Goal: Information Seeking & Learning: Learn about a topic

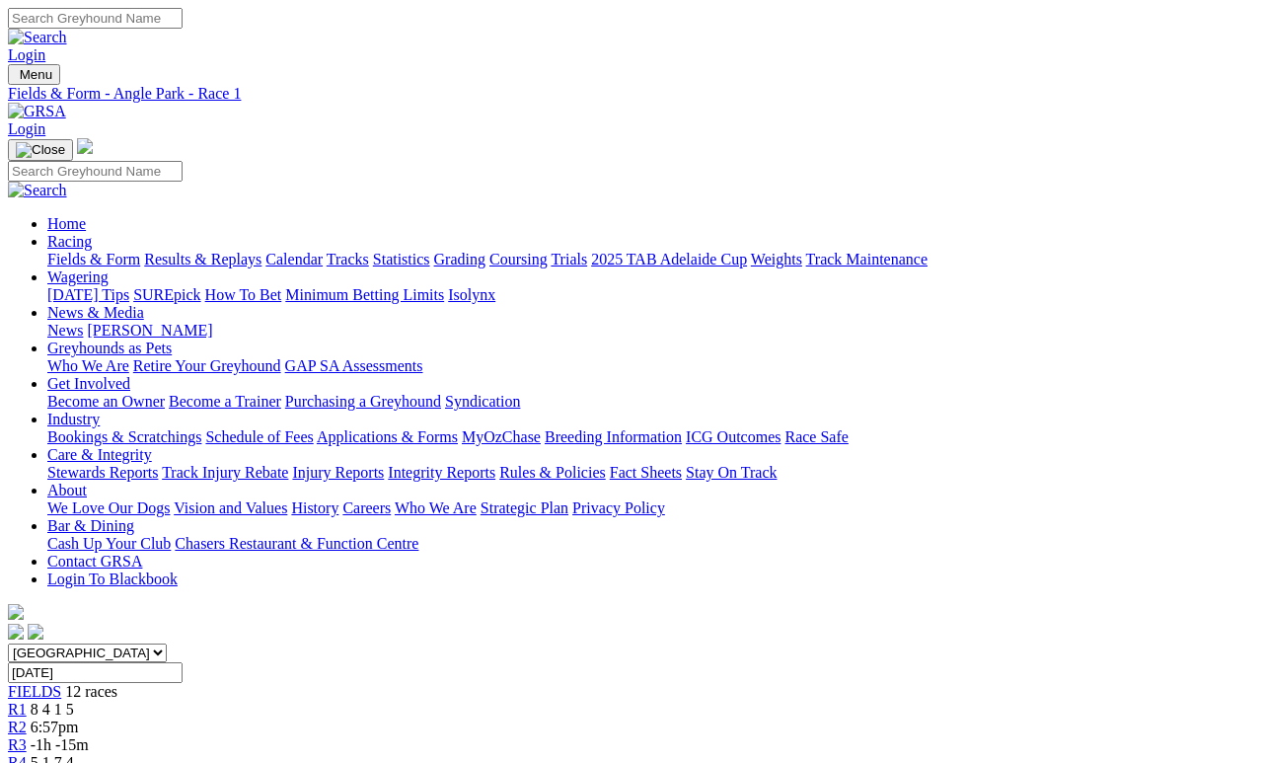
scroll to position [38, 0]
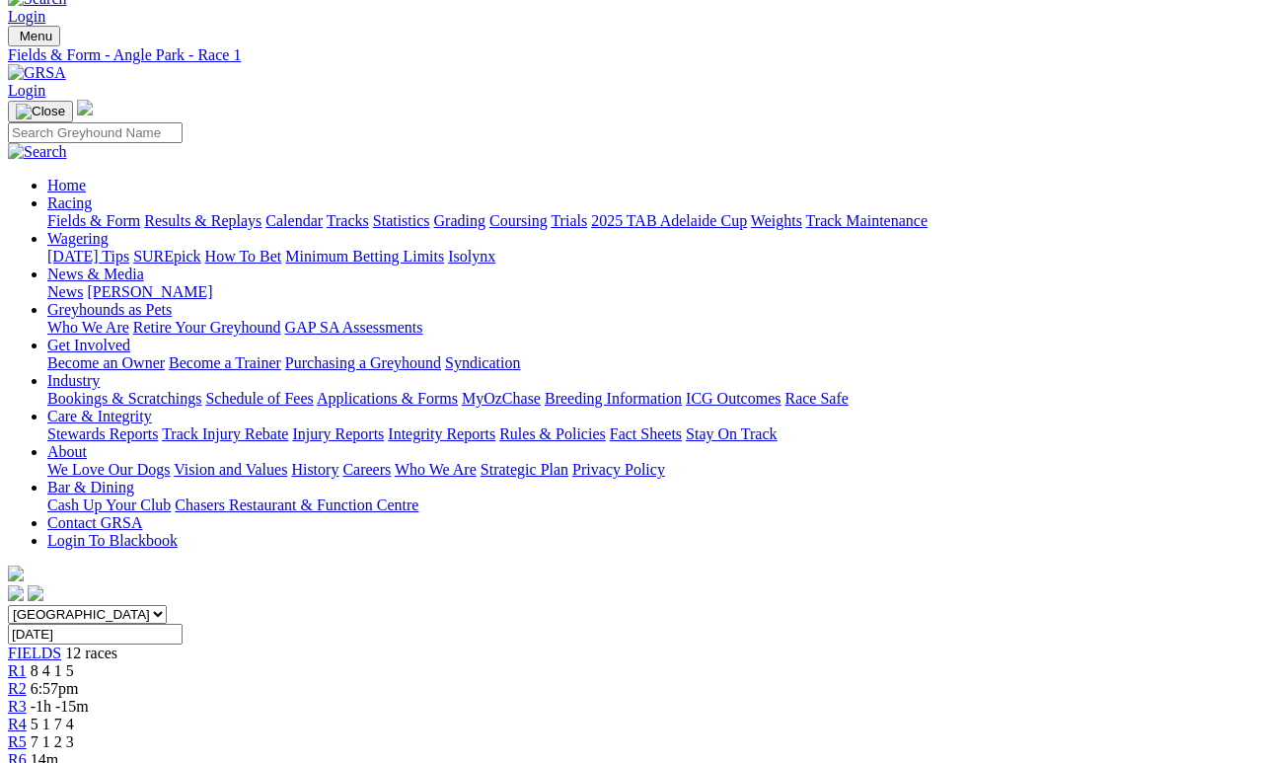
click at [582, 733] on div "R5 7 1 2 3" at bounding box center [631, 742] width 1247 height 18
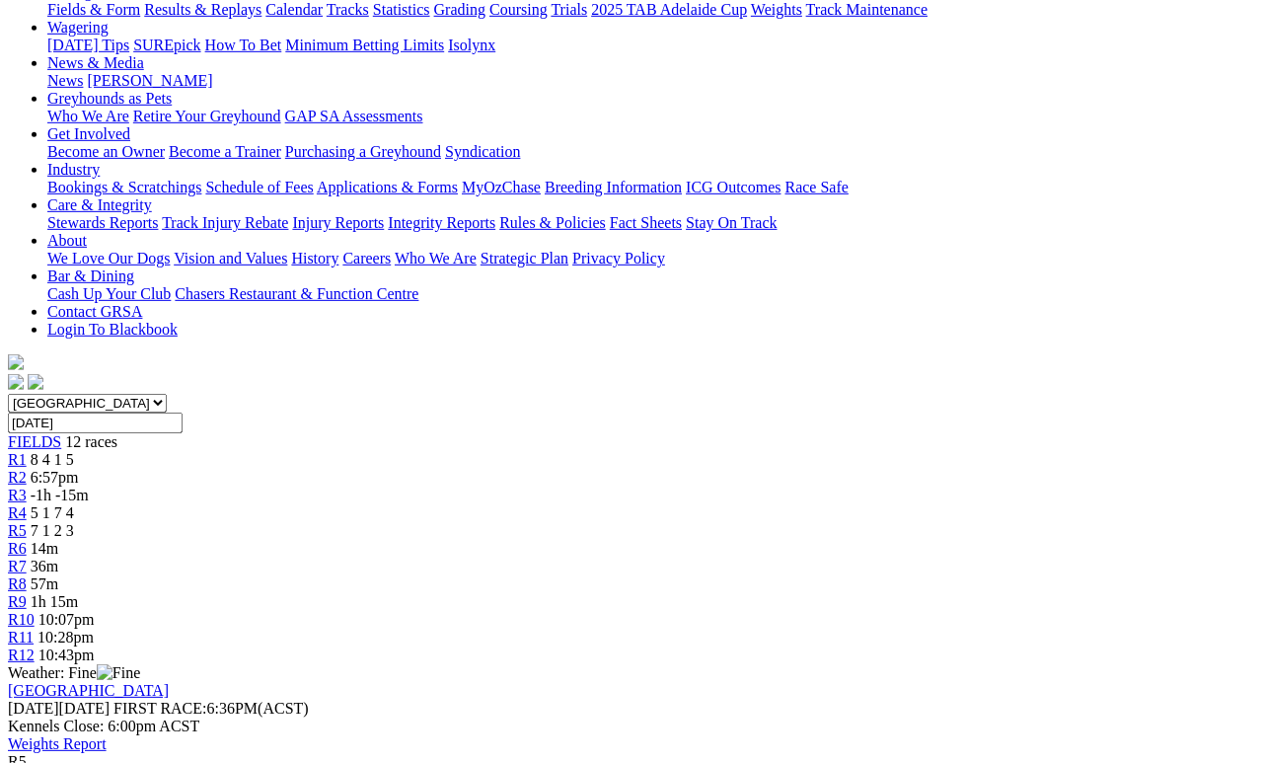
scroll to position [245, 0]
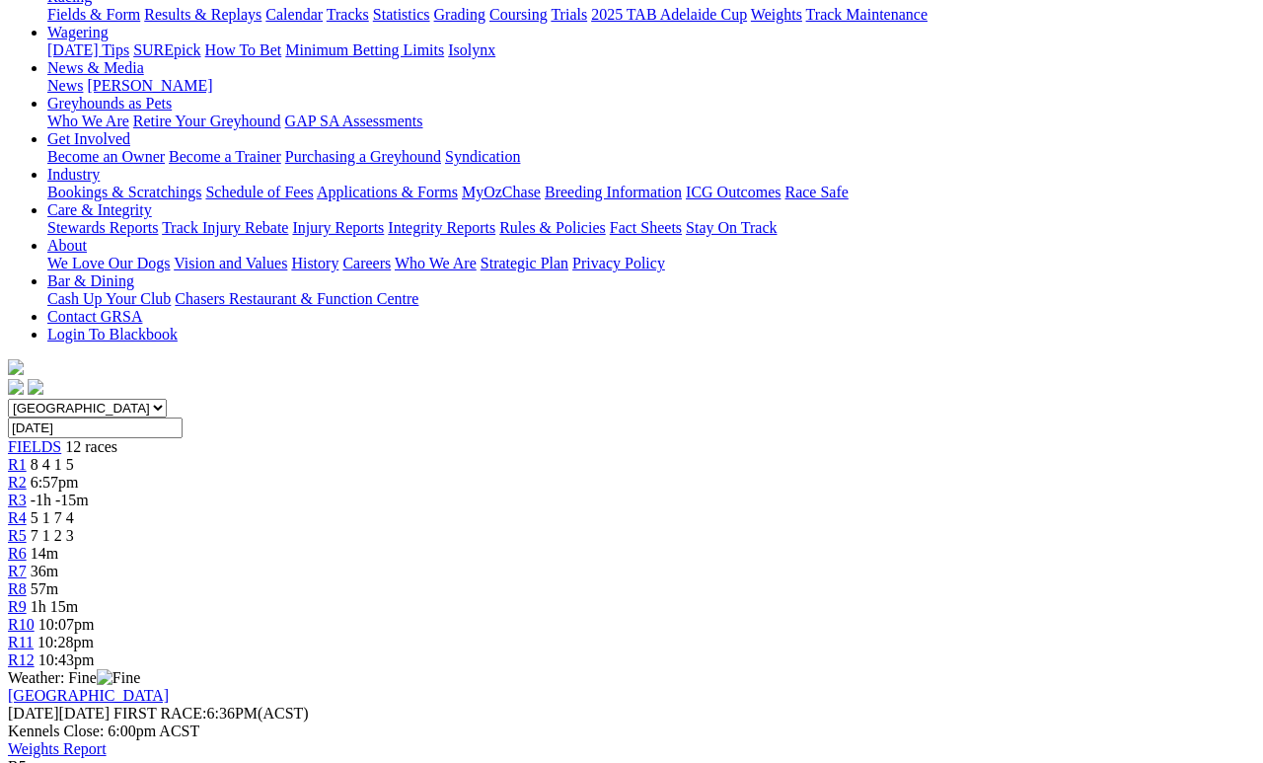
click at [61, 438] on span "FIELDS" at bounding box center [34, 446] width 53 height 17
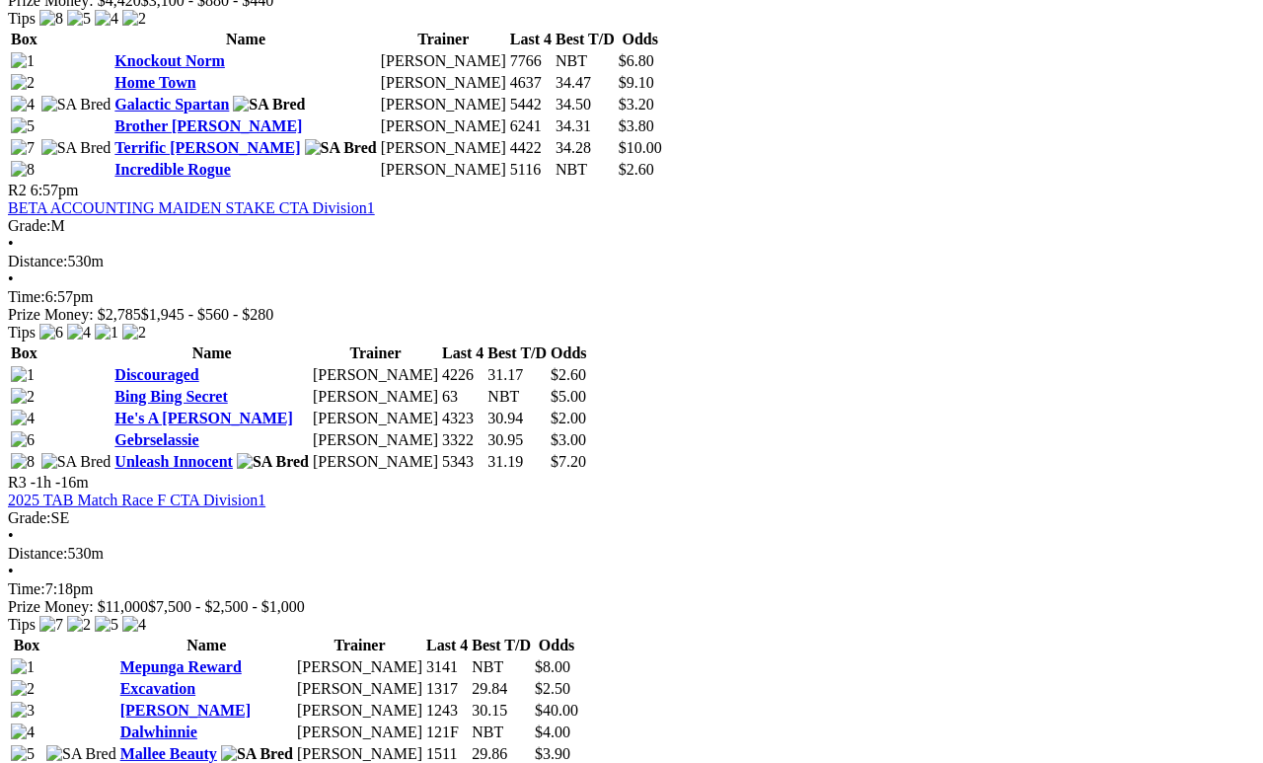
scroll to position [1180, 0]
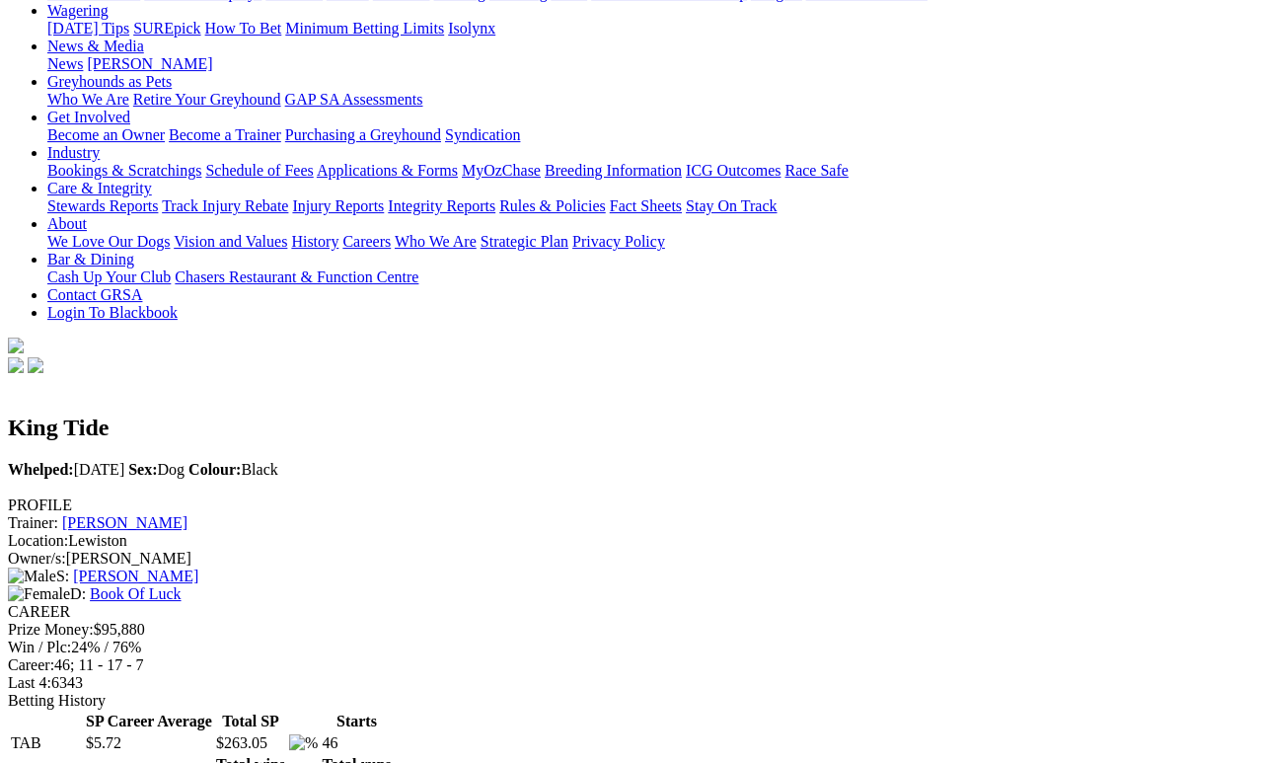
scroll to position [265, 0]
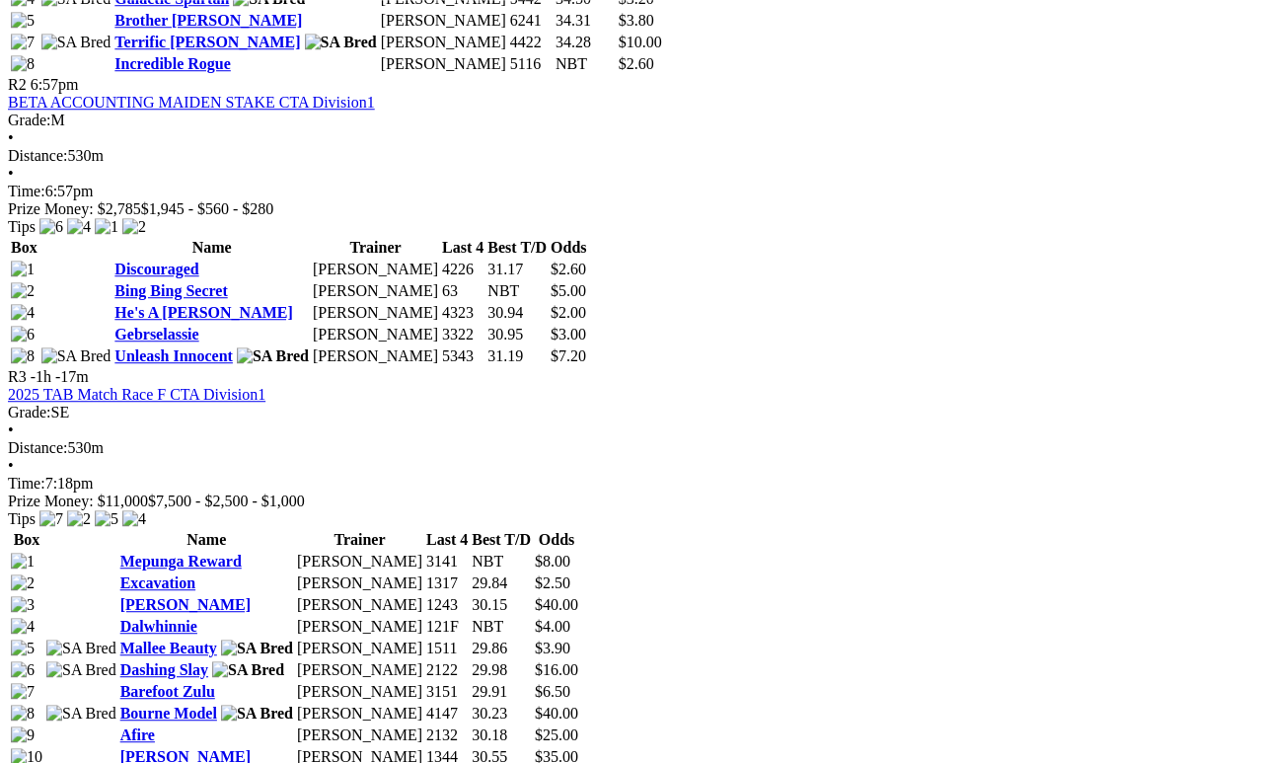
scroll to position [1285, 0]
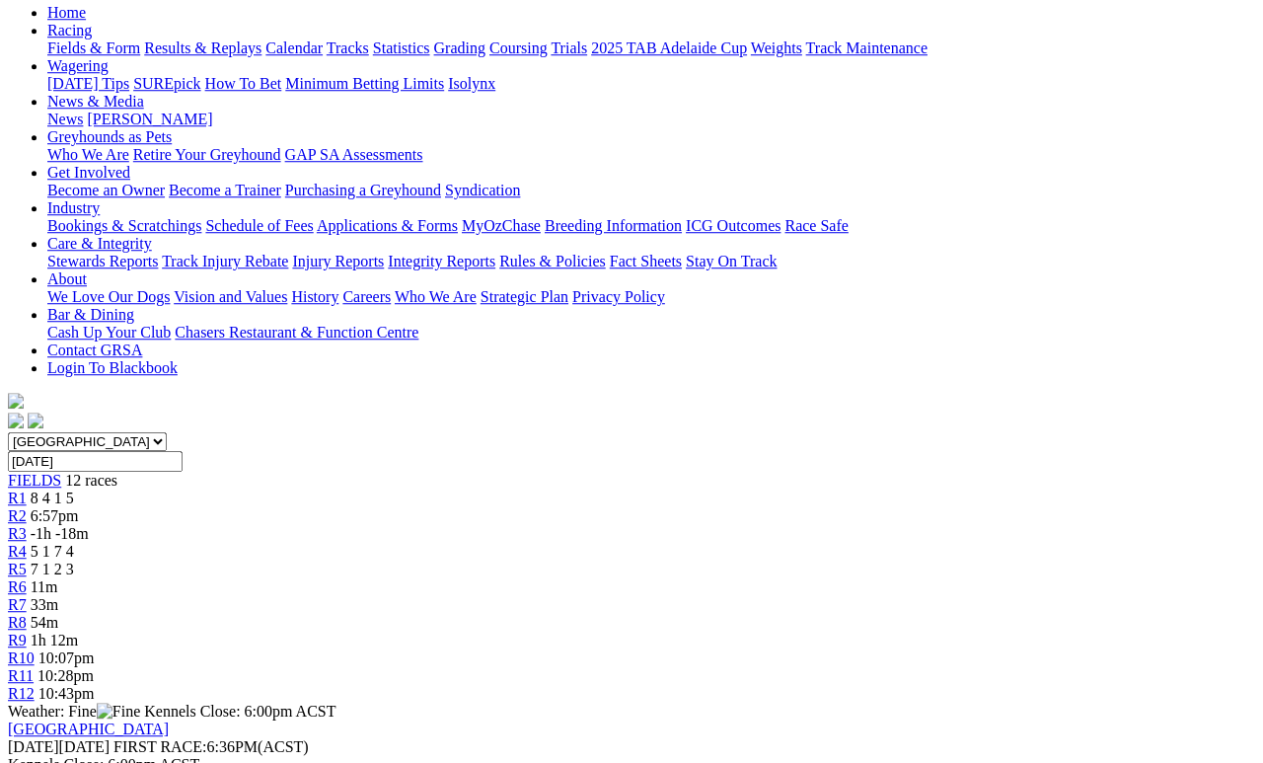
scroll to position [211, 0]
click at [27, 489] on link "R1" at bounding box center [17, 497] width 19 height 17
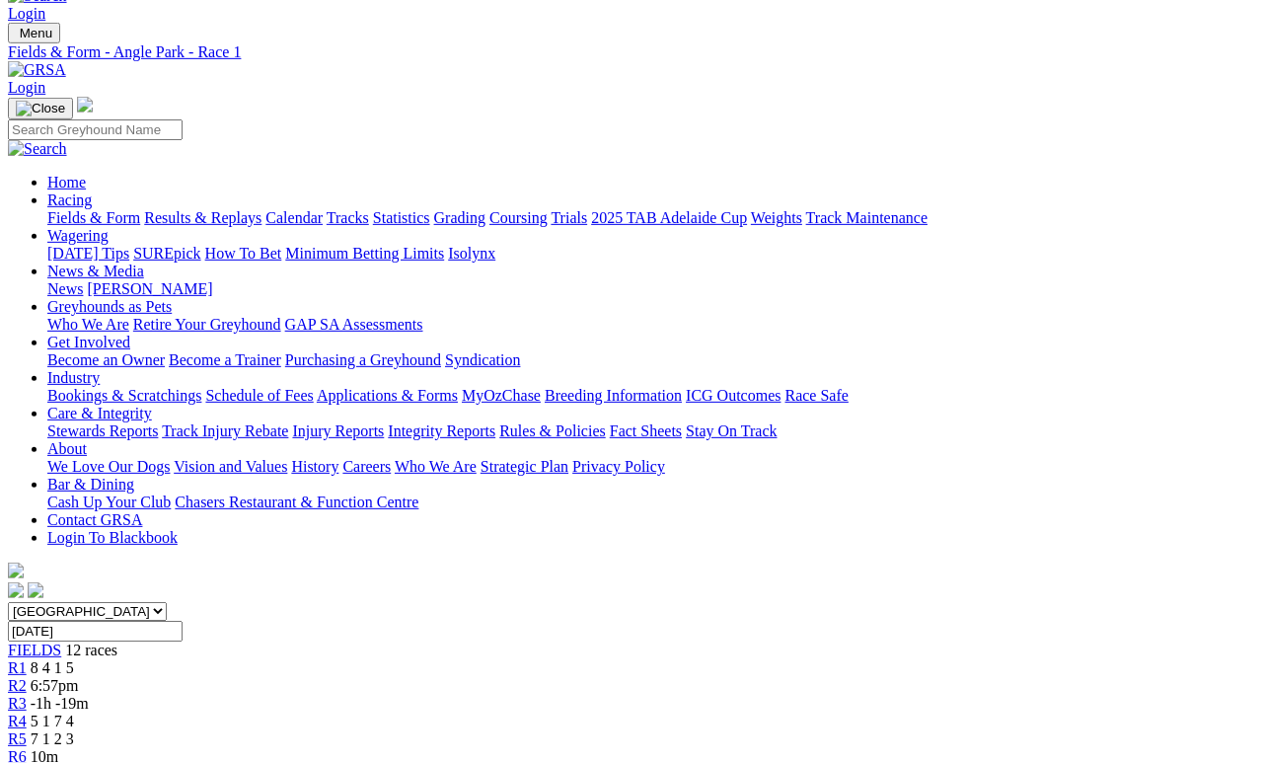
scroll to position [53, 0]
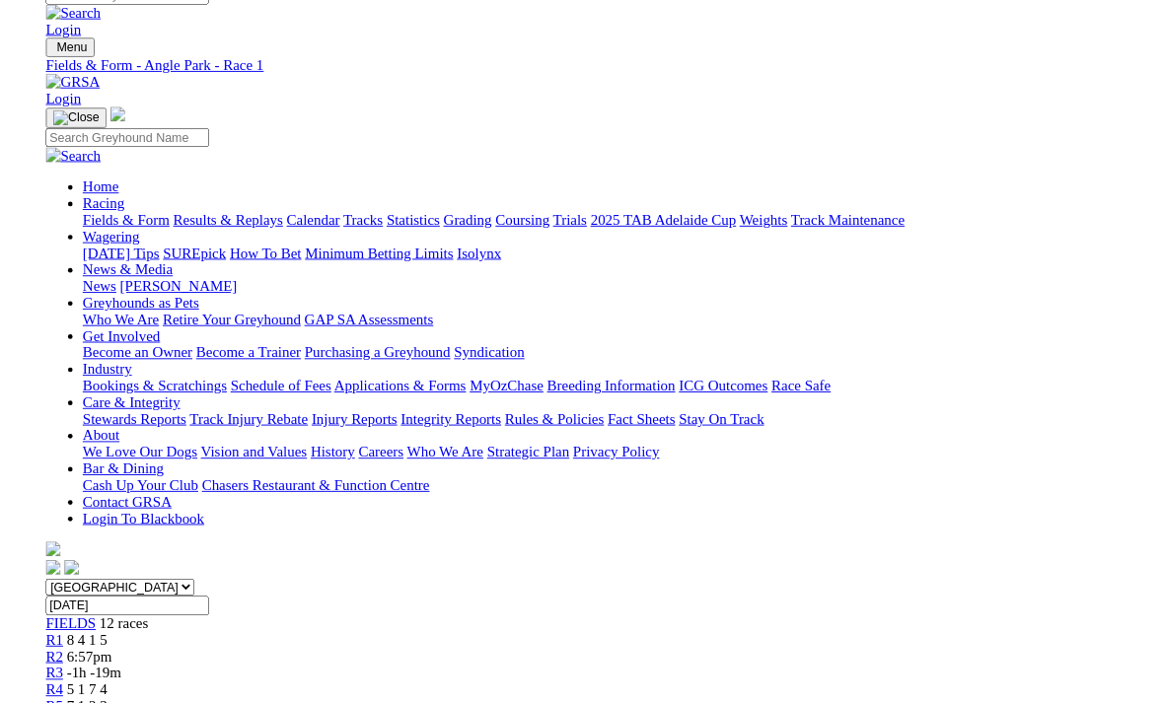
scroll to position [0, 0]
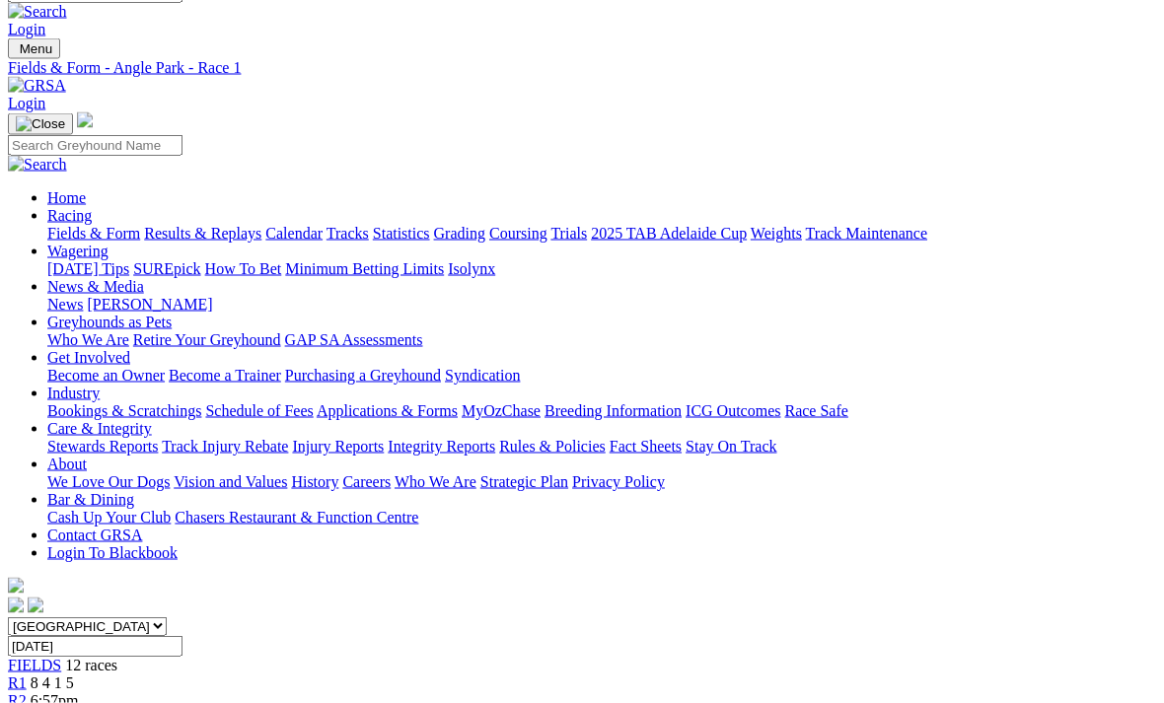
scroll to position [52, 0]
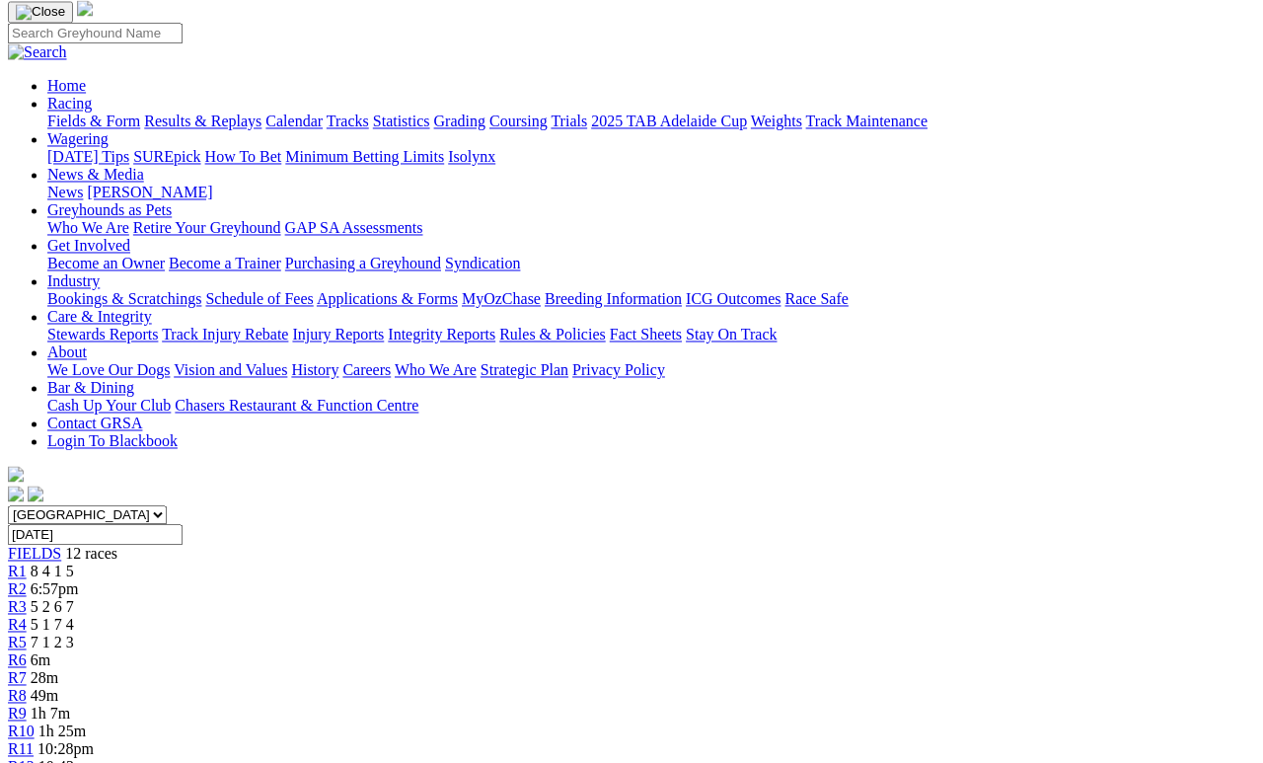
scroll to position [101, 0]
